Goal: Transaction & Acquisition: Obtain resource

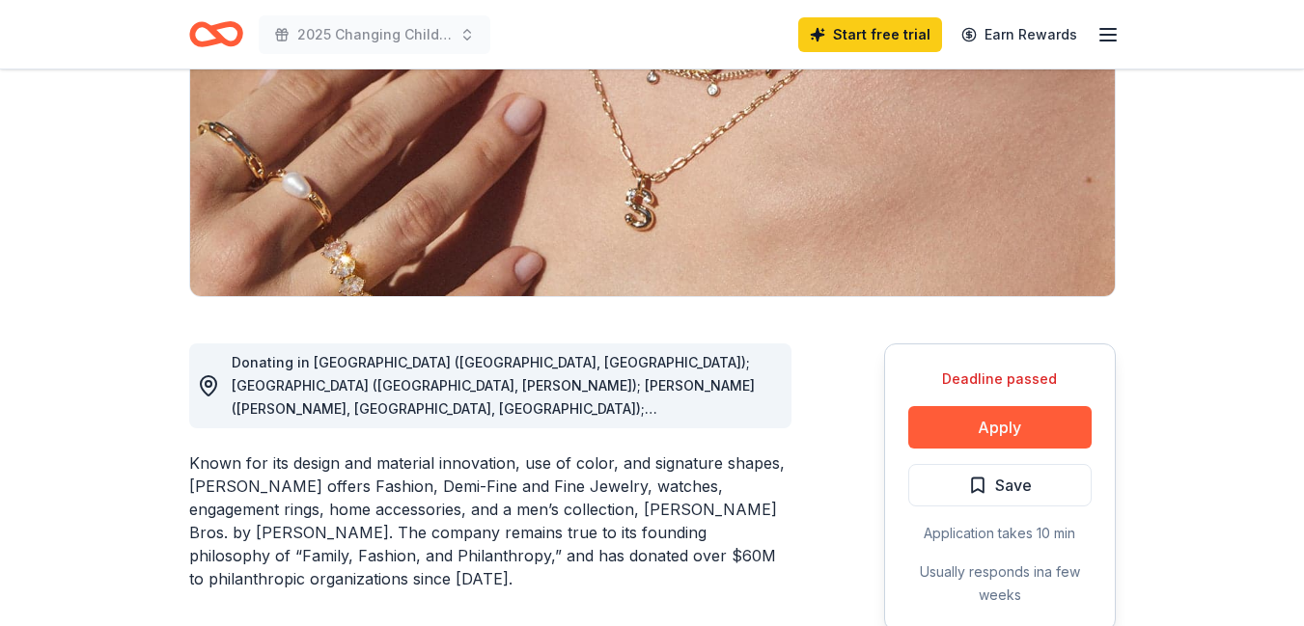
scroll to position [386, 0]
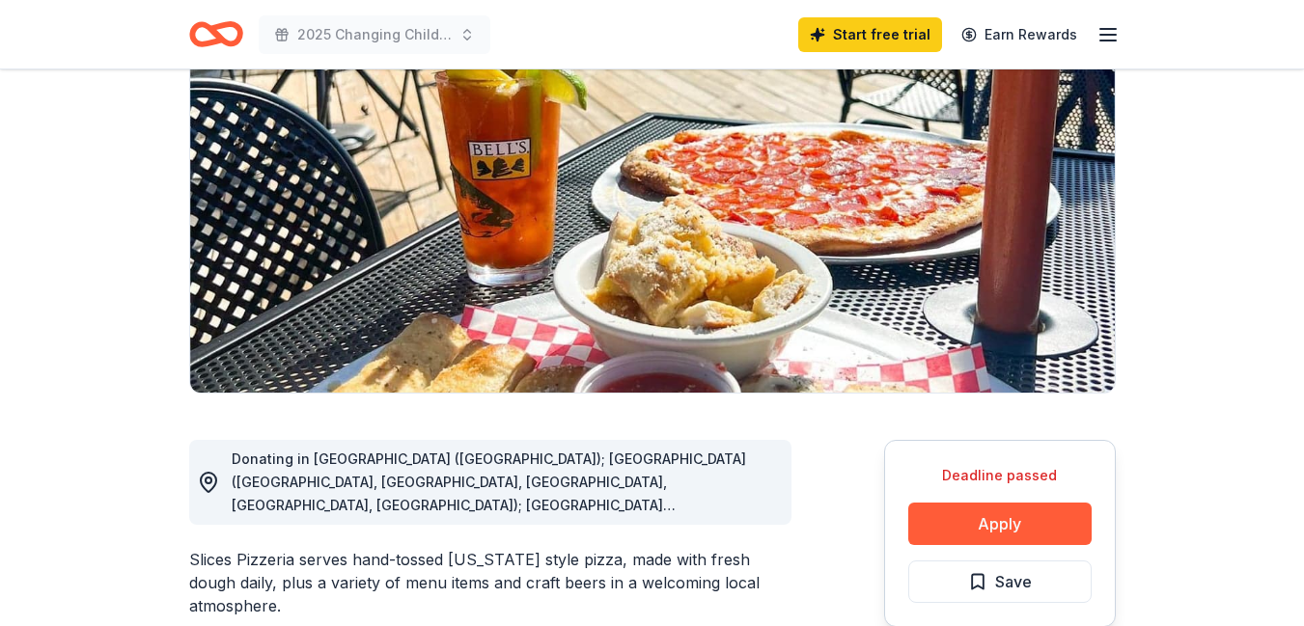
scroll to position [386, 0]
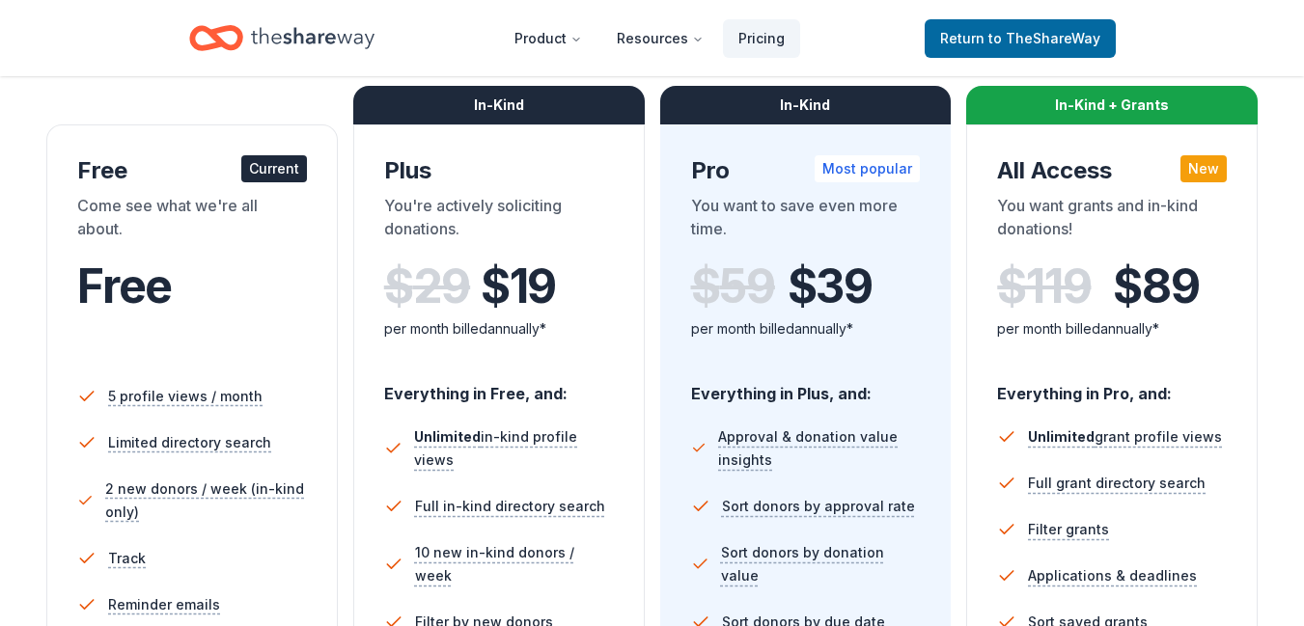
scroll to position [386, 0]
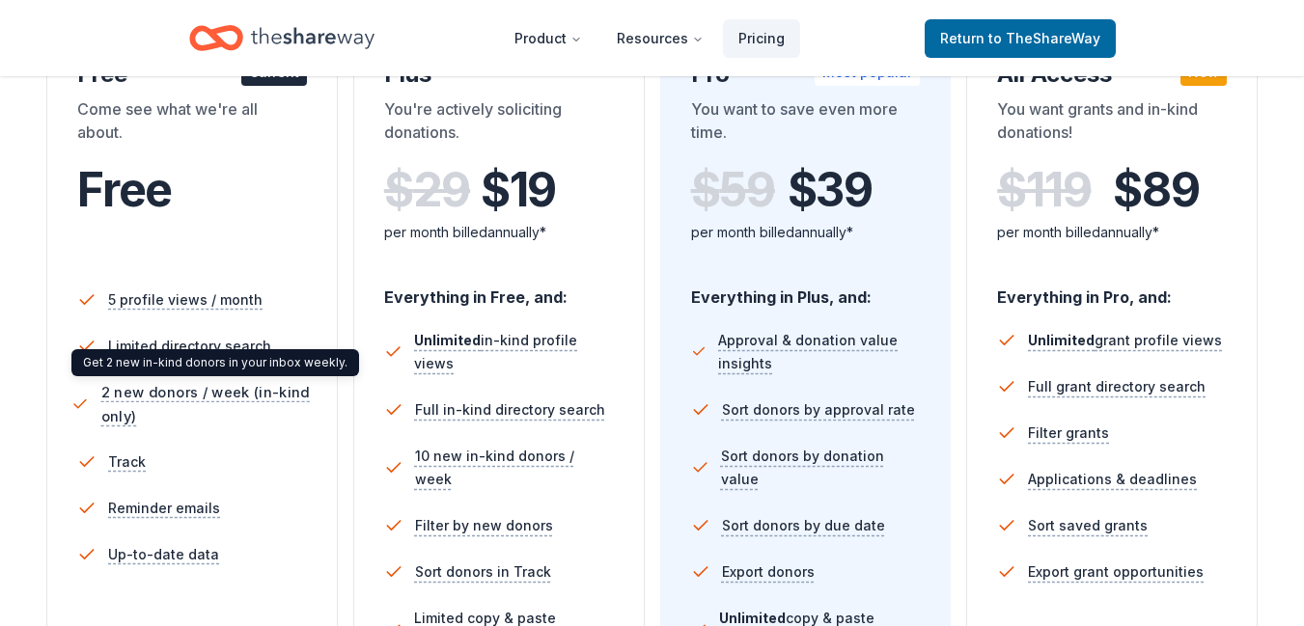
click at [185, 391] on span "2 new donors / week (in-kind only)" at bounding box center [206, 404] width 211 height 48
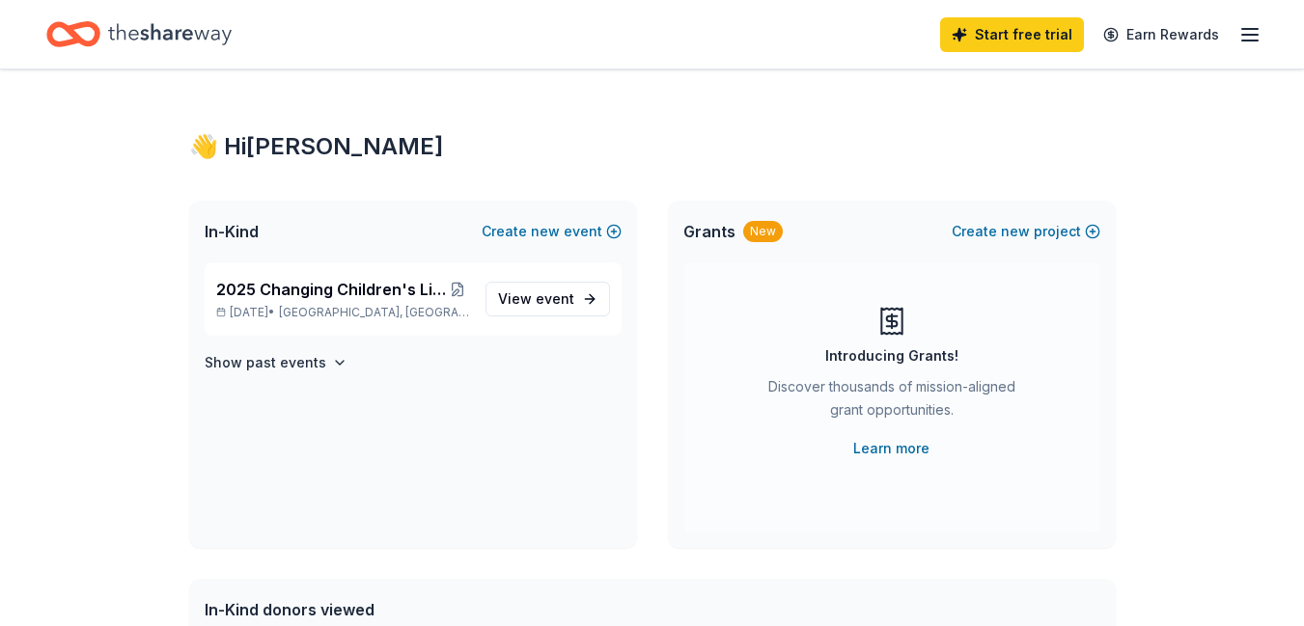
click at [1252, 32] on icon "button" at bounding box center [1249, 34] width 23 height 23
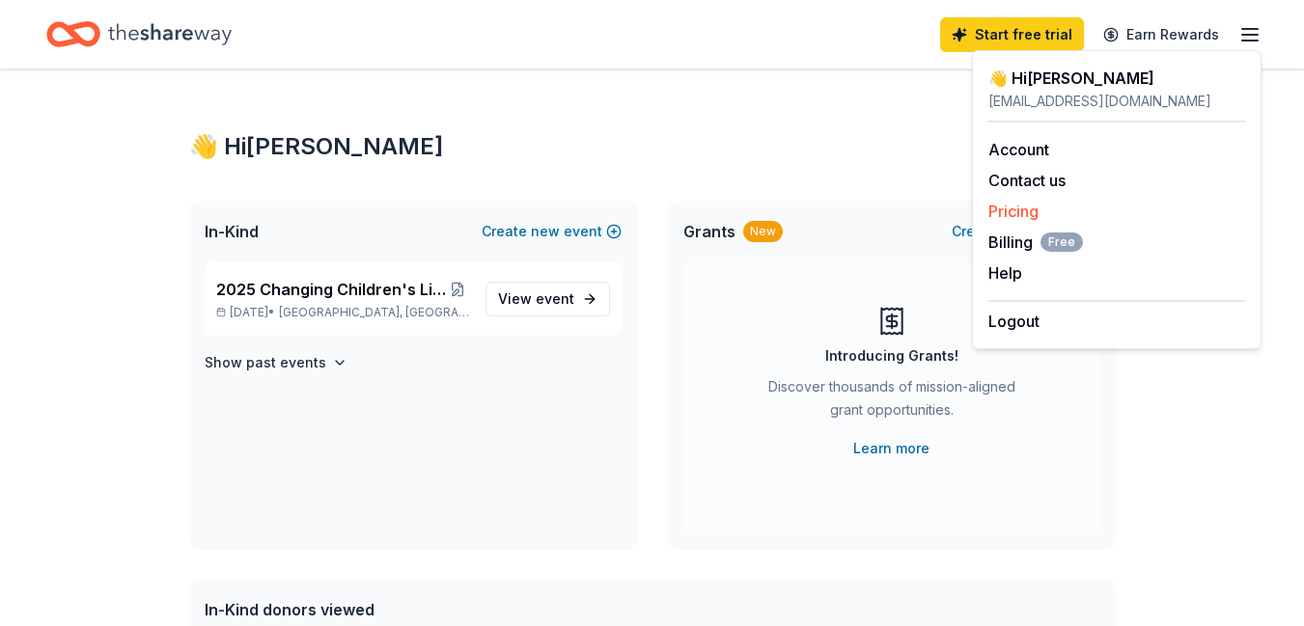
click at [1028, 206] on link "Pricing" at bounding box center [1013, 211] width 50 height 19
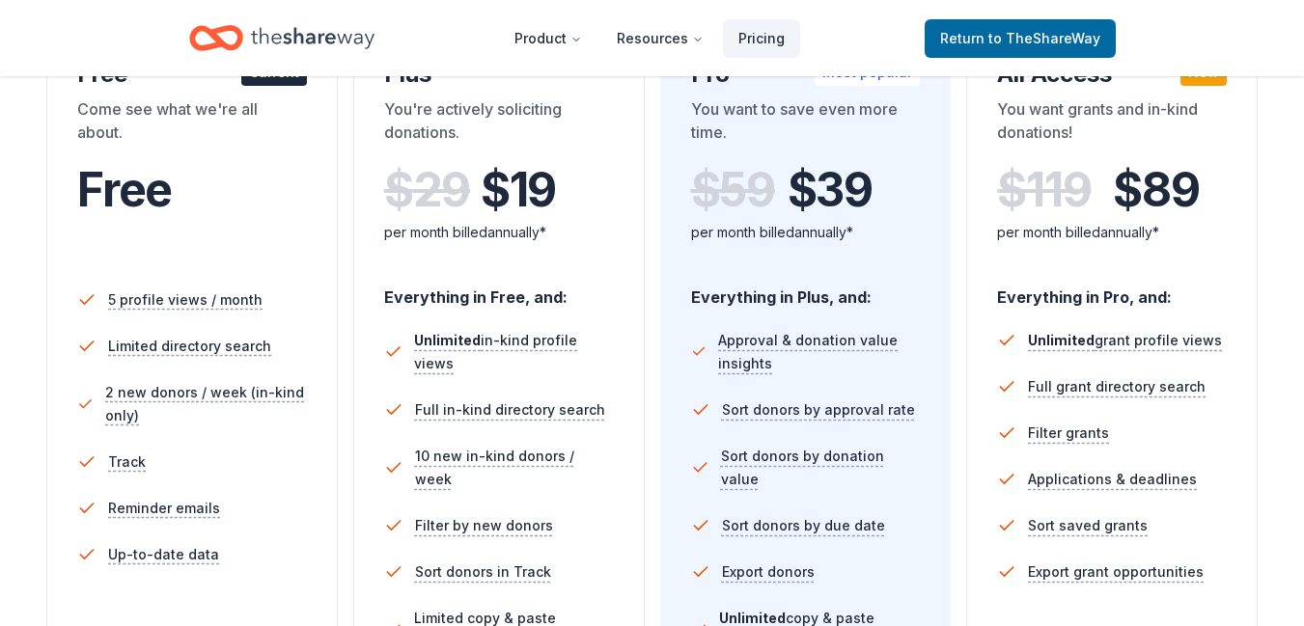
scroll to position [483, 0]
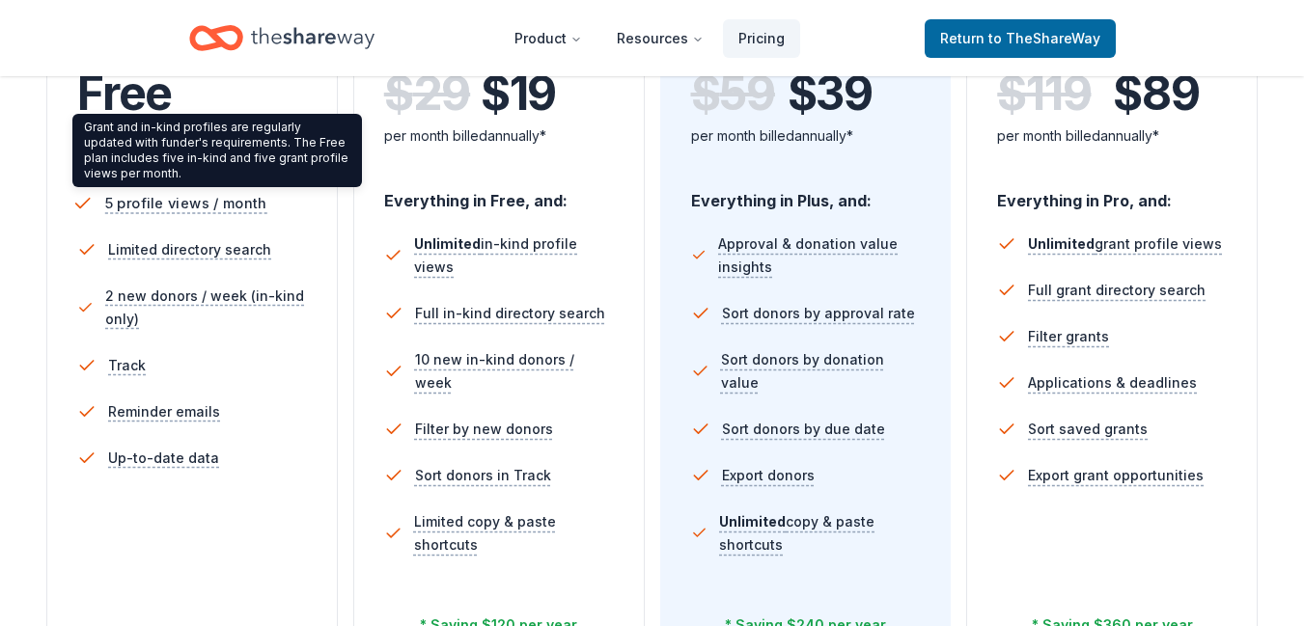
click at [215, 205] on span "5 profile views / month" at bounding box center [186, 203] width 162 height 24
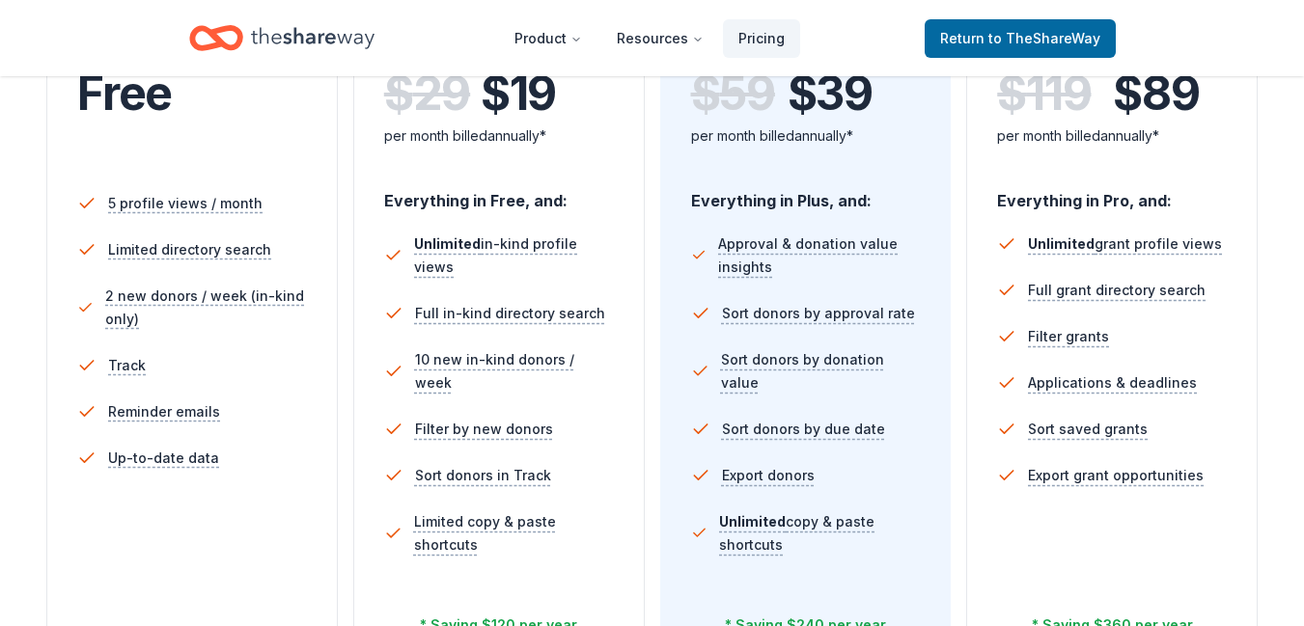
scroll to position [0, 0]
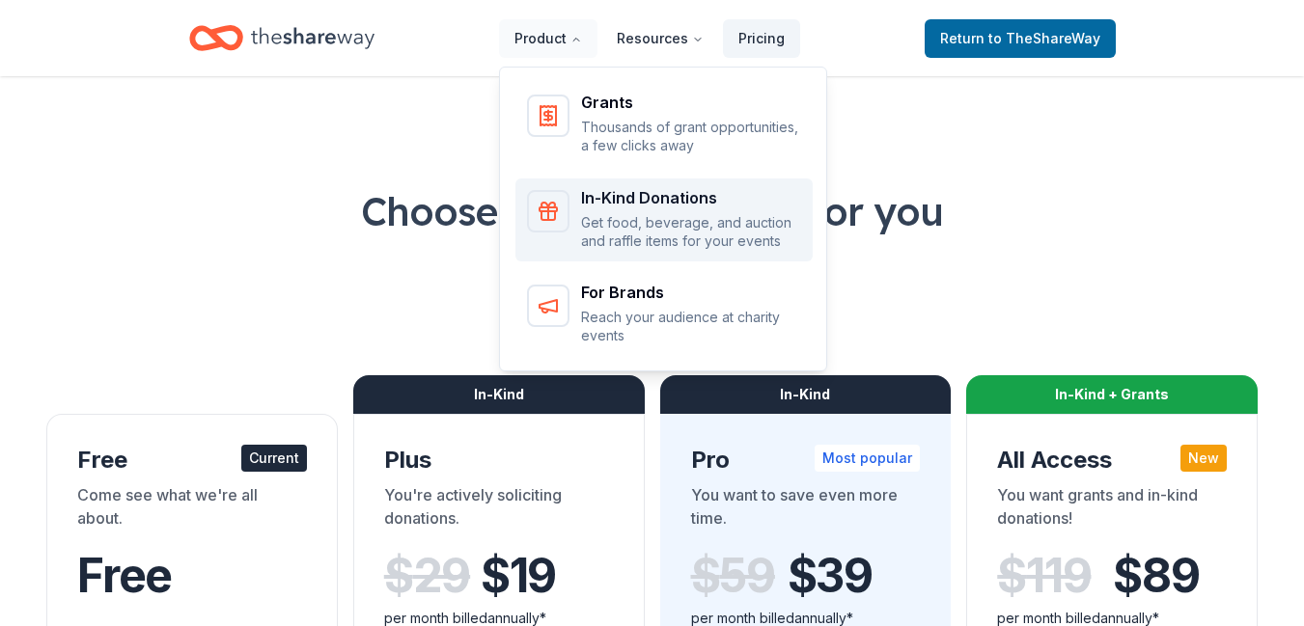
click at [661, 199] on div "In-Kind Donations" at bounding box center [691, 197] width 220 height 15
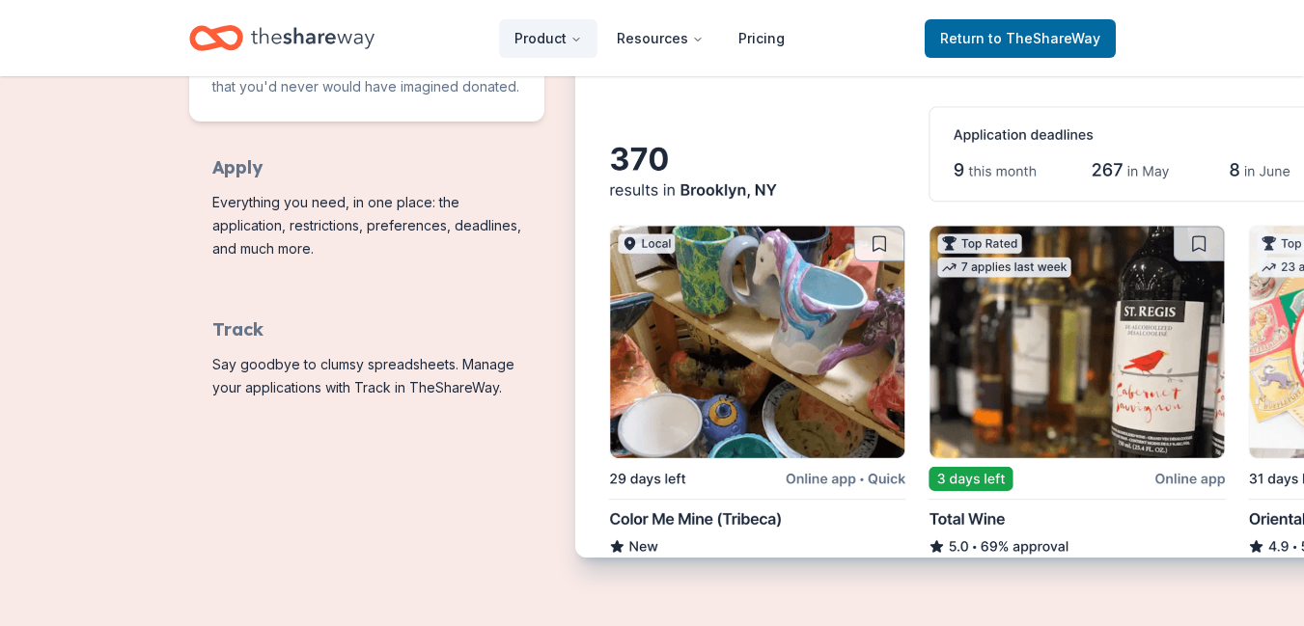
scroll to position [895, 0]
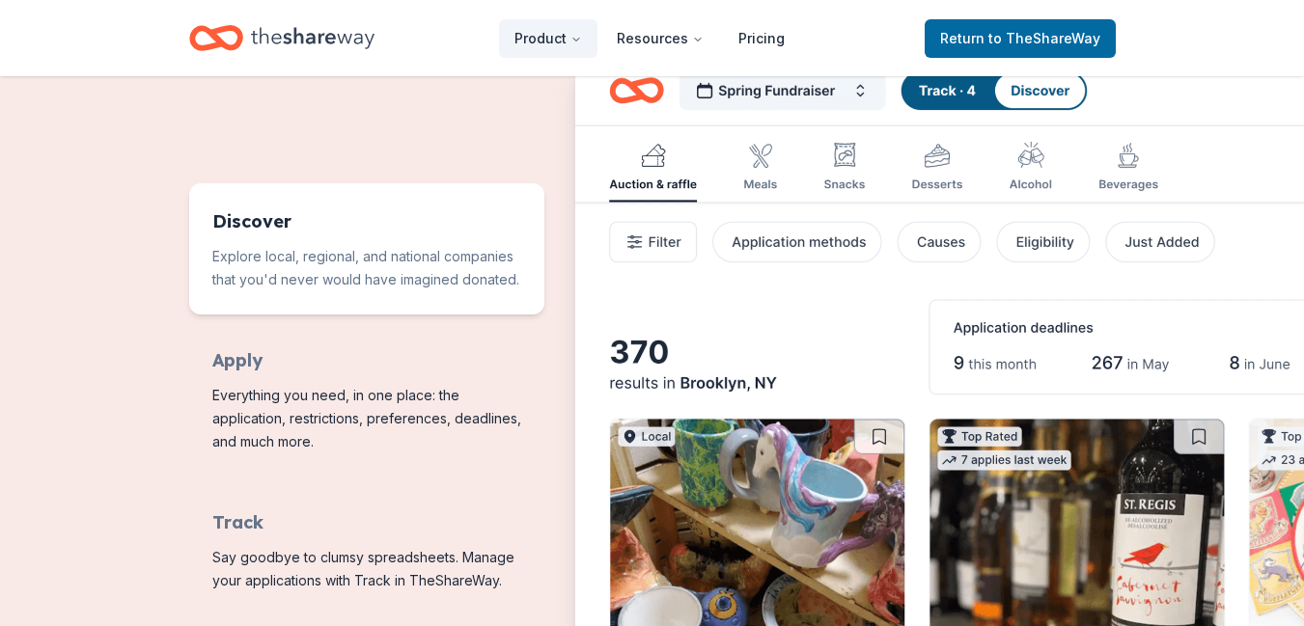
click at [1152, 244] on img "Features for running your books" at bounding box center [1069, 405] width 988 height 698
click at [661, 161] on img "Features for running your books" at bounding box center [1069, 405] width 988 height 698
click at [754, 164] on img "Features for running your books" at bounding box center [1069, 405] width 988 height 698
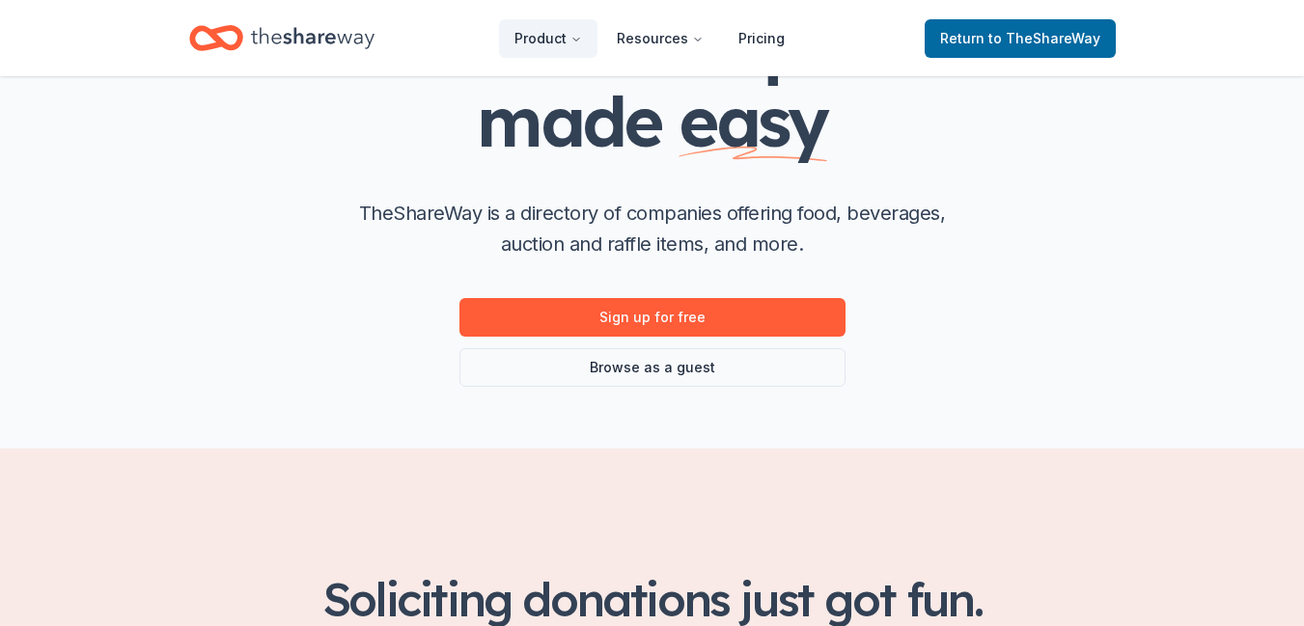
scroll to position [290, 0]
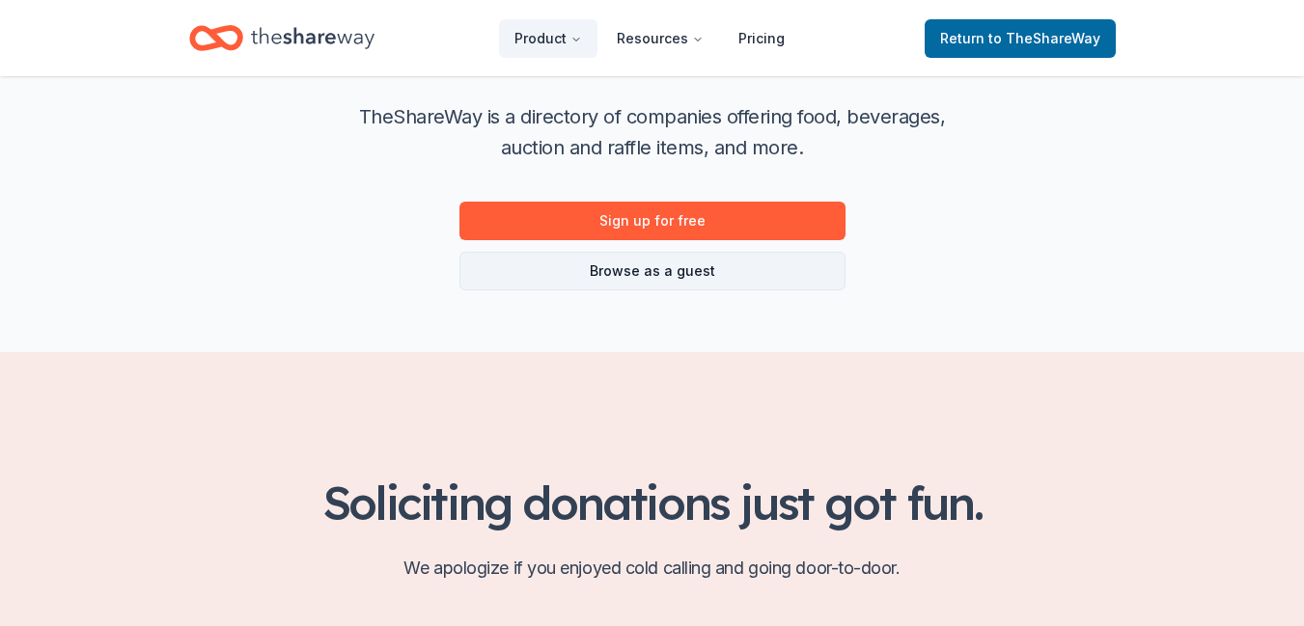
click at [758, 267] on link "Browse as a guest" at bounding box center [652, 271] width 386 height 39
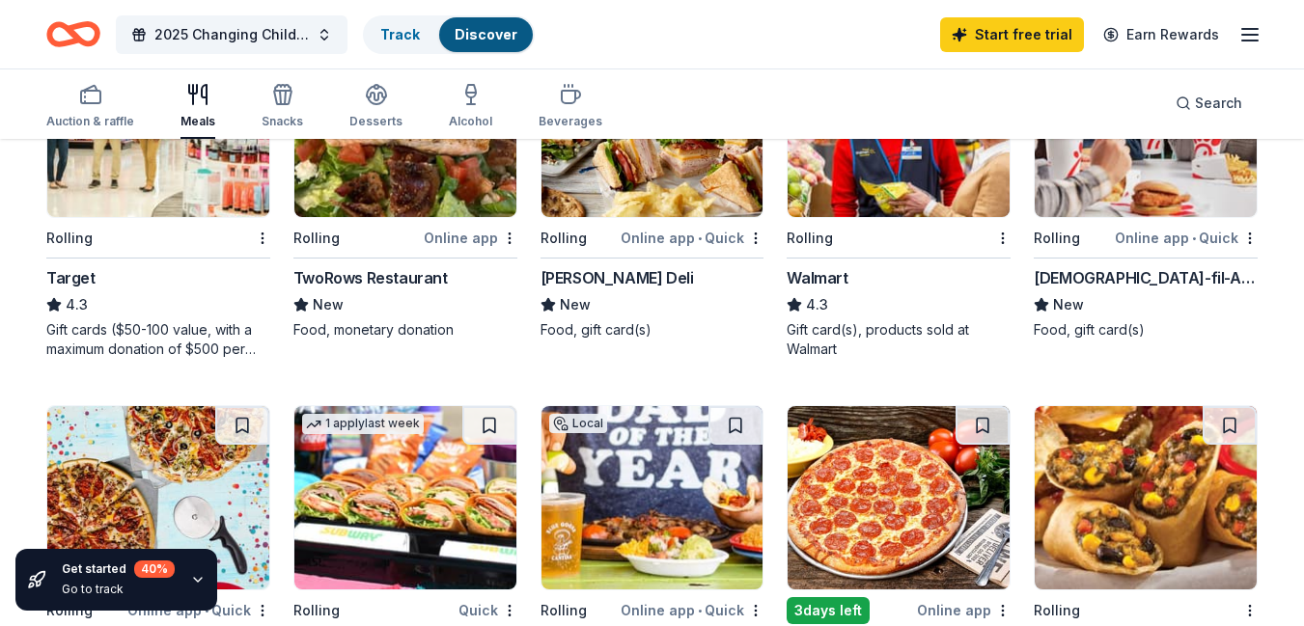
scroll to position [579, 0]
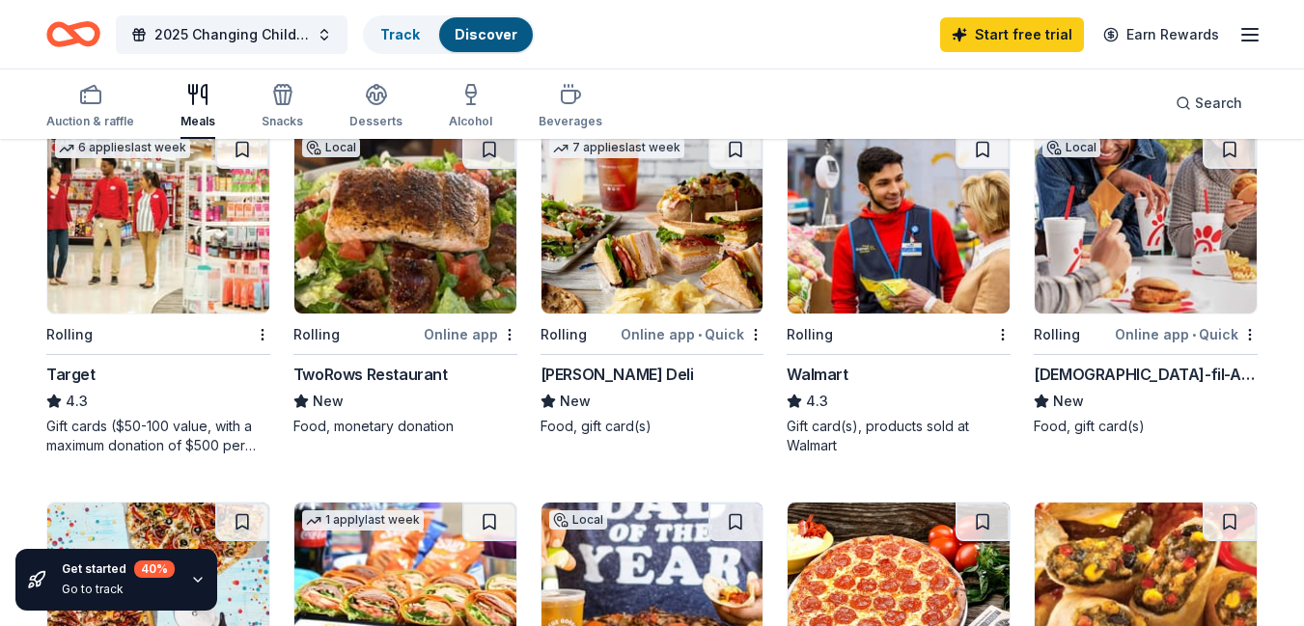
click at [163, 271] on img at bounding box center [158, 221] width 222 height 183
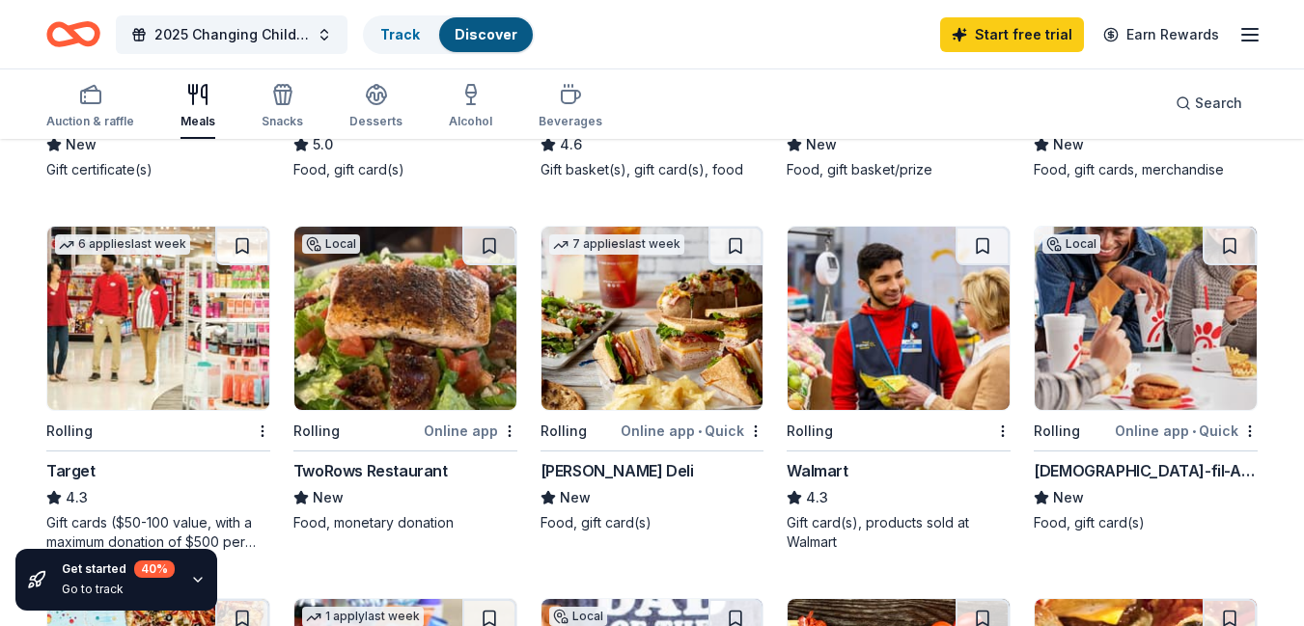
click at [870, 371] on img at bounding box center [899, 318] width 222 height 183
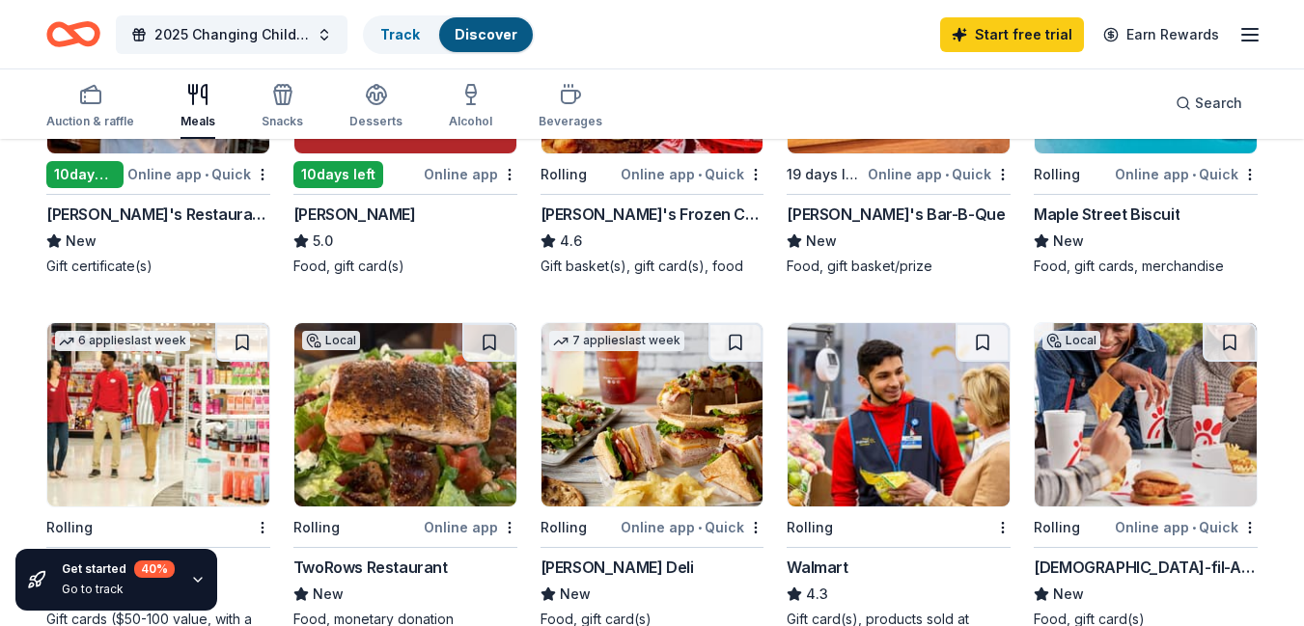
scroll to position [0, 0]
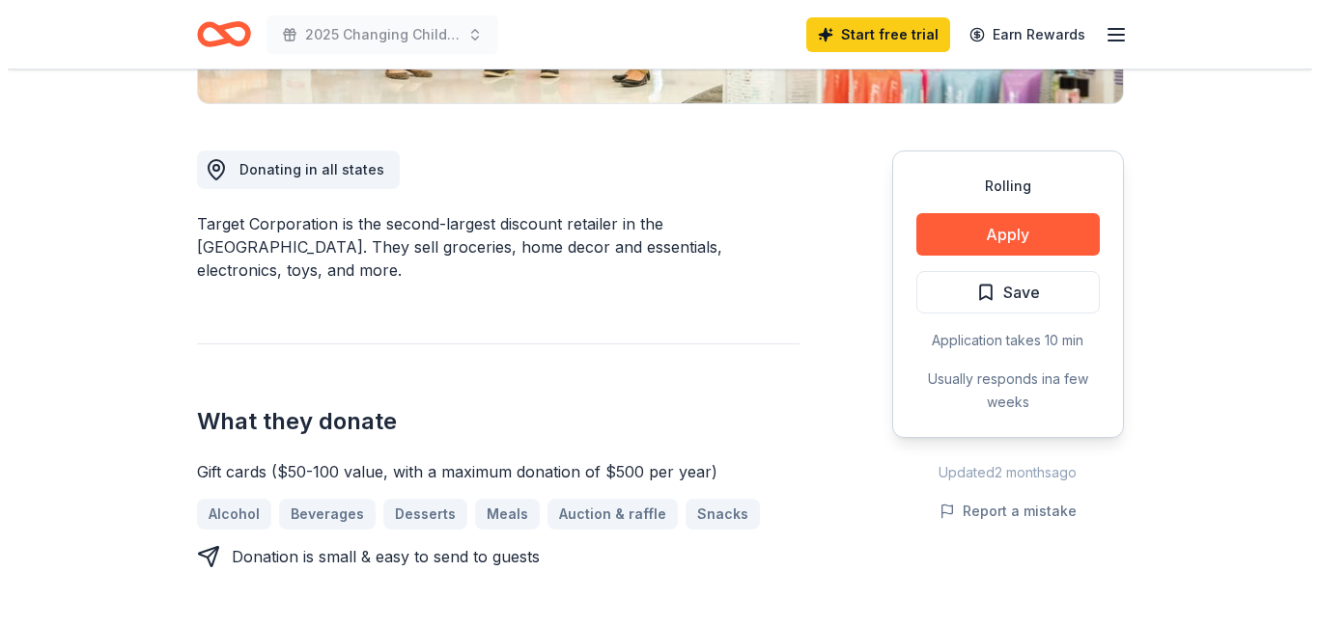
scroll to position [386, 0]
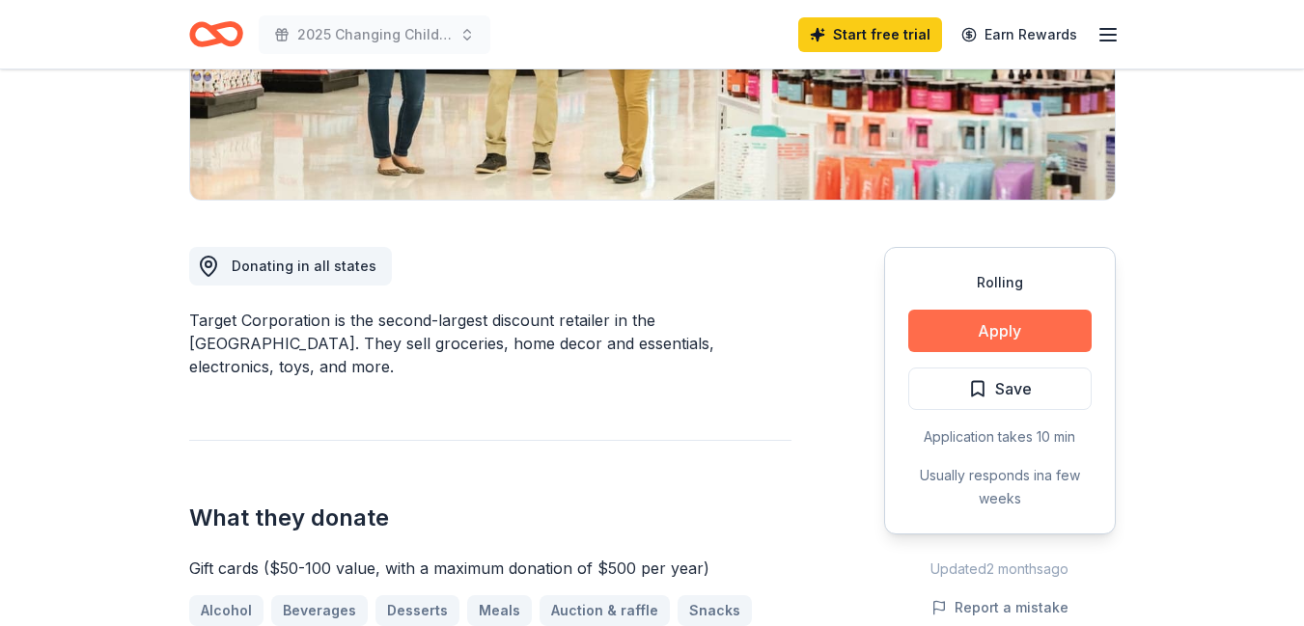
click at [1019, 325] on button "Apply" at bounding box center [999, 331] width 183 height 42
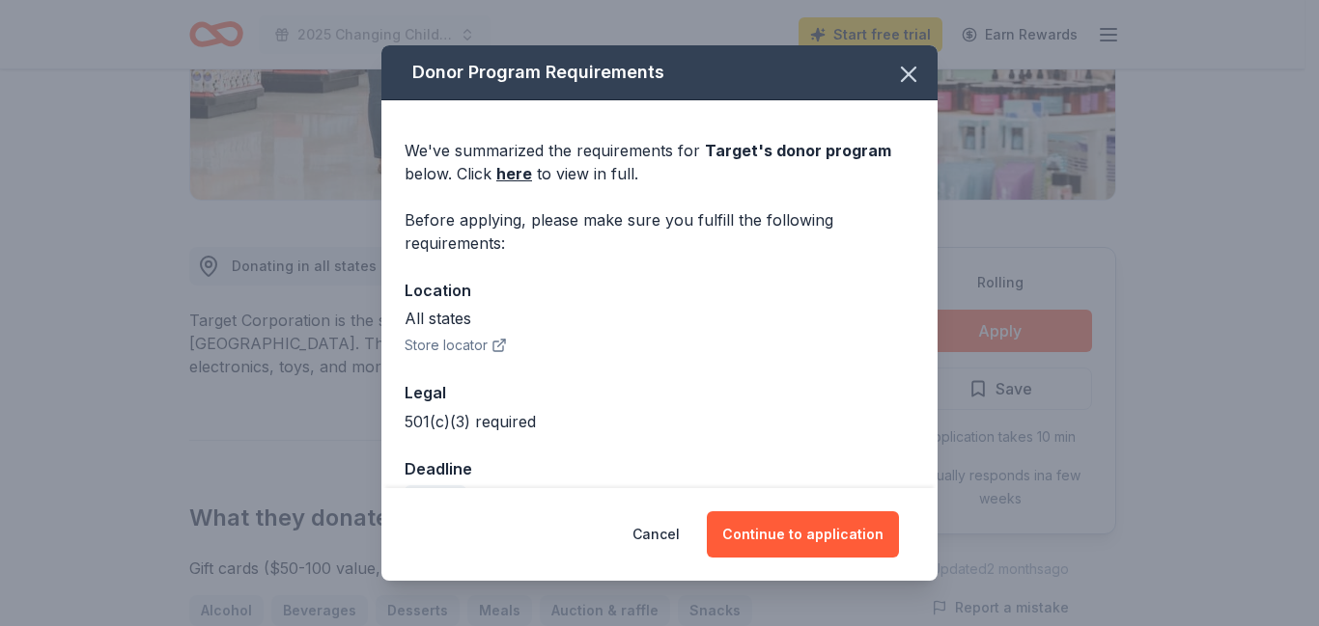
scroll to position [47, 0]
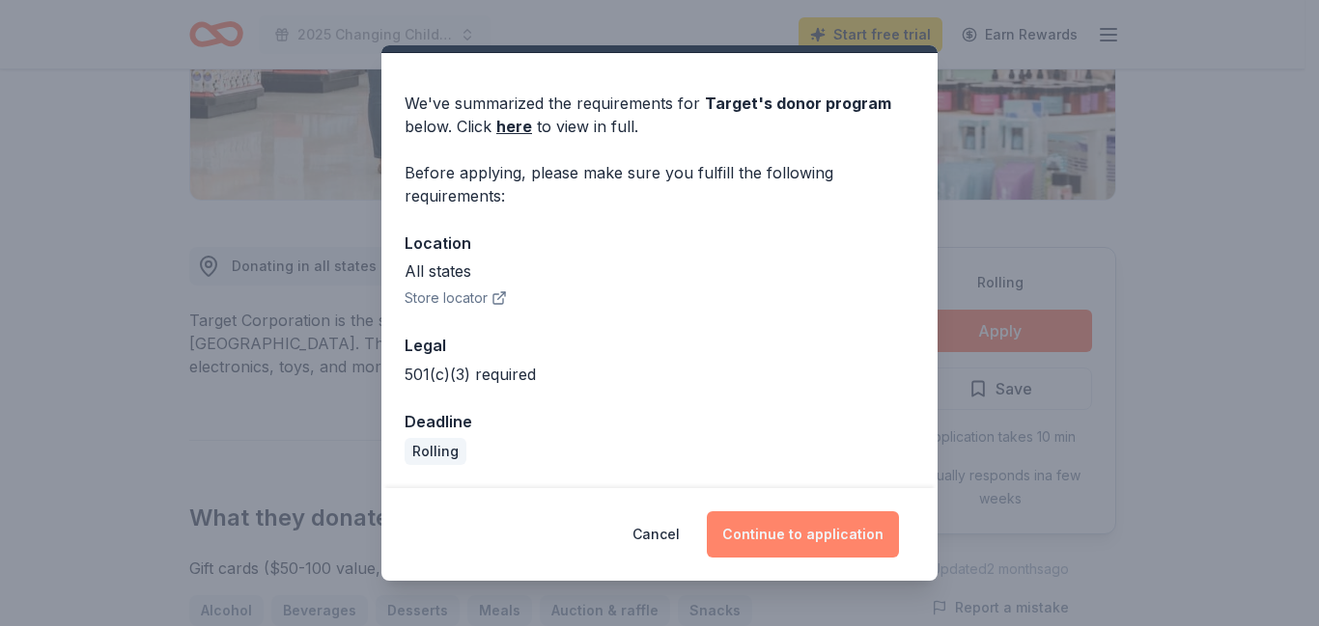
click at [834, 535] on button "Continue to application" at bounding box center [803, 535] width 192 height 46
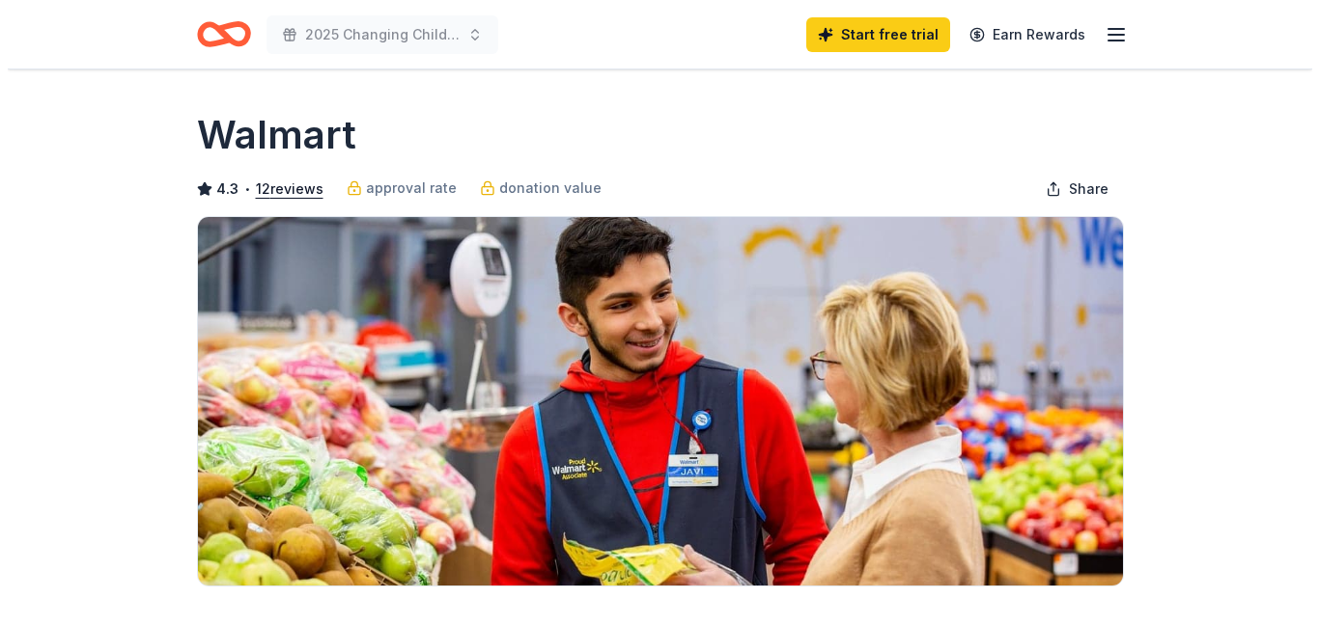
scroll to position [386, 0]
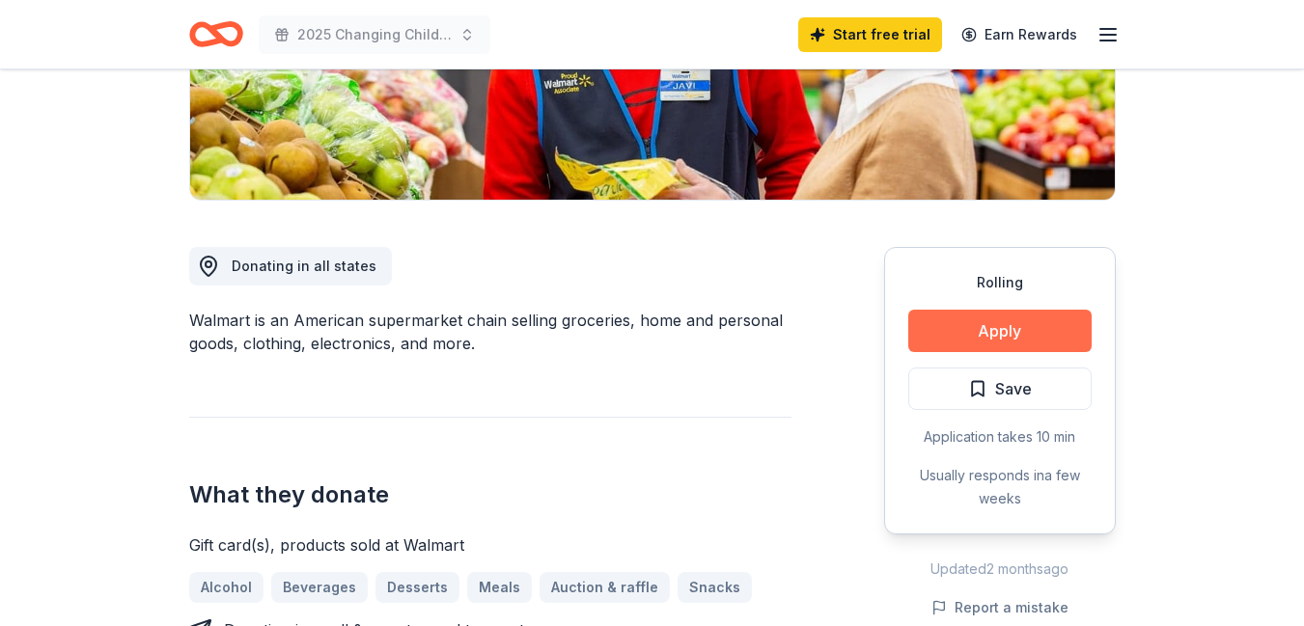
click at [1009, 330] on button "Apply" at bounding box center [999, 331] width 183 height 42
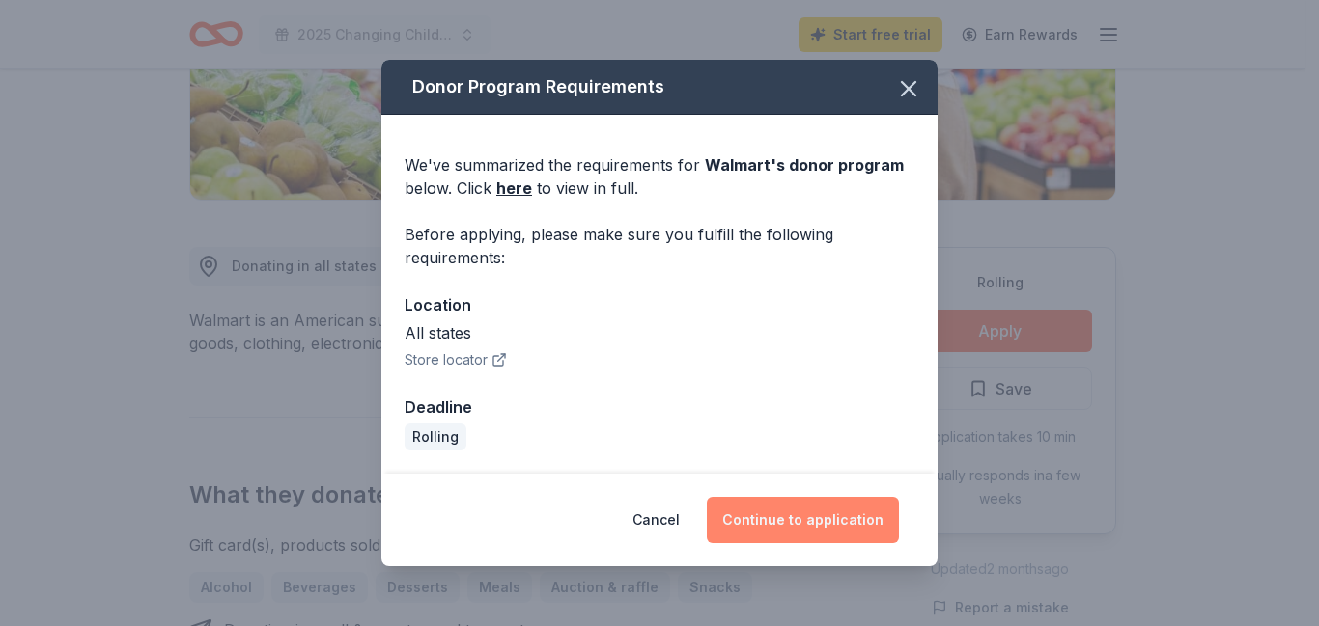
click at [834, 519] on button "Continue to application" at bounding box center [803, 520] width 192 height 46
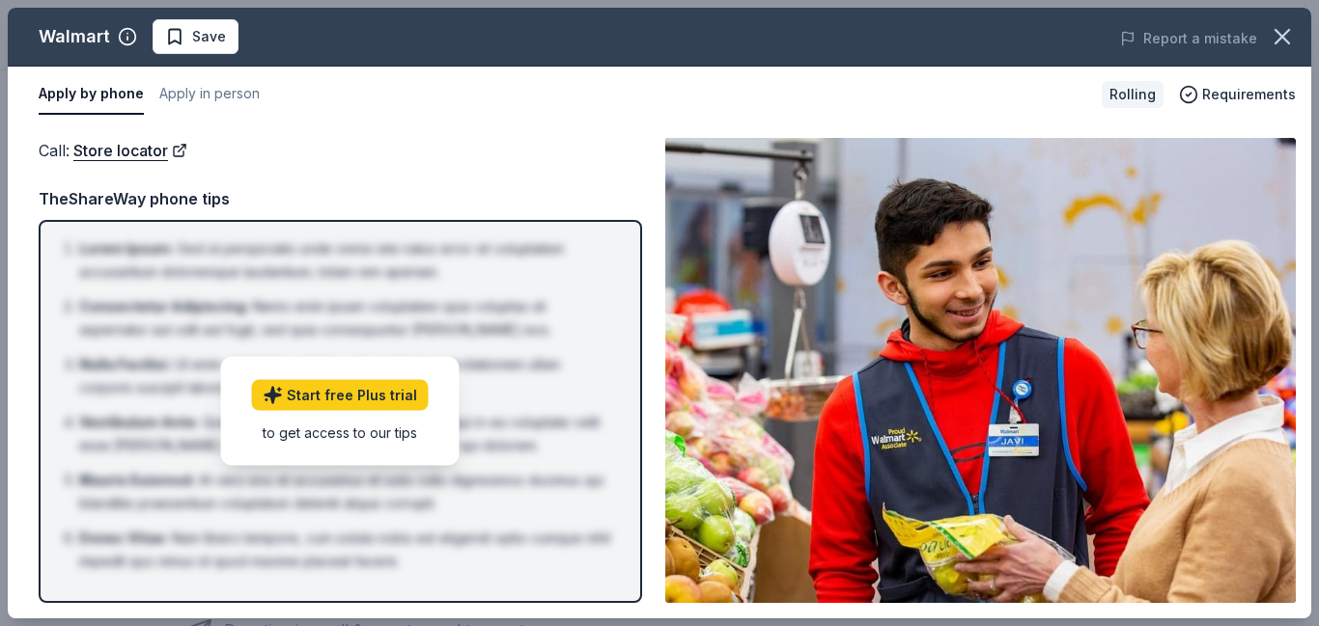
click at [572, 387] on li "Nulla Facilisi : Ut enim ad minima veniam, quis nostrum exercitationem ullam co…" at bounding box center [346, 376] width 534 height 46
click at [382, 394] on link "Start free Plus trial" at bounding box center [340, 395] width 177 height 31
click at [235, 90] on button "Apply in person" at bounding box center [209, 94] width 100 height 41
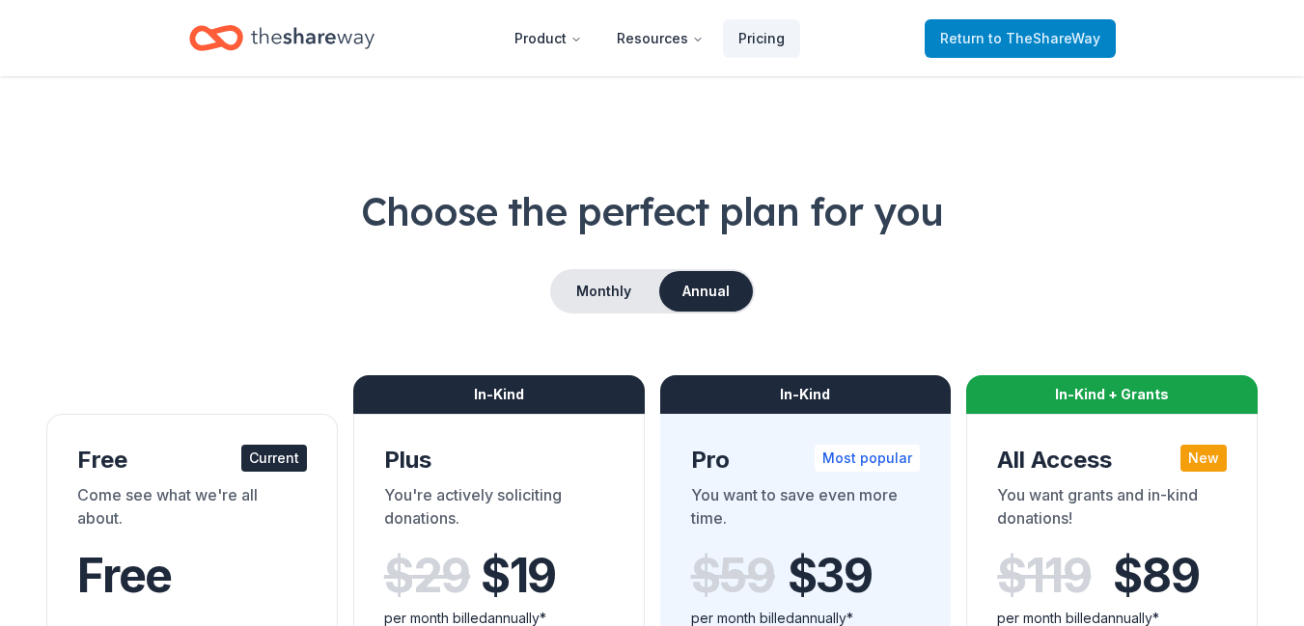
click at [1071, 39] on span "to TheShareWay" at bounding box center [1044, 38] width 112 height 16
